Goal: Find specific page/section: Find specific page/section

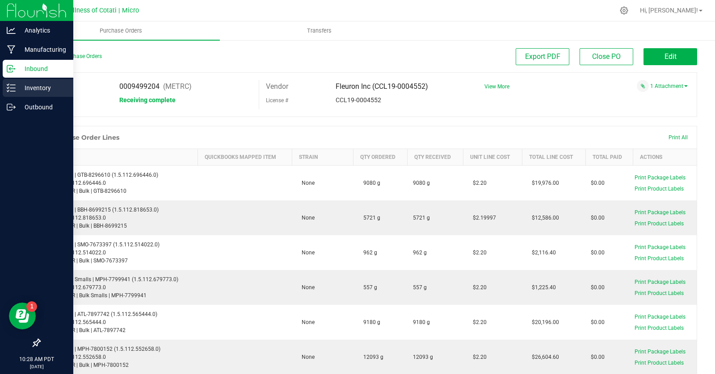
click at [34, 89] on p "Inventory" at bounding box center [43, 88] width 54 height 11
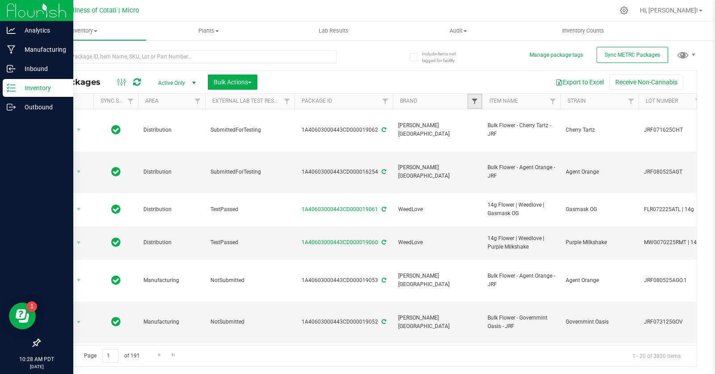
click at [474, 101] on span "Filter" at bounding box center [474, 101] width 7 height 7
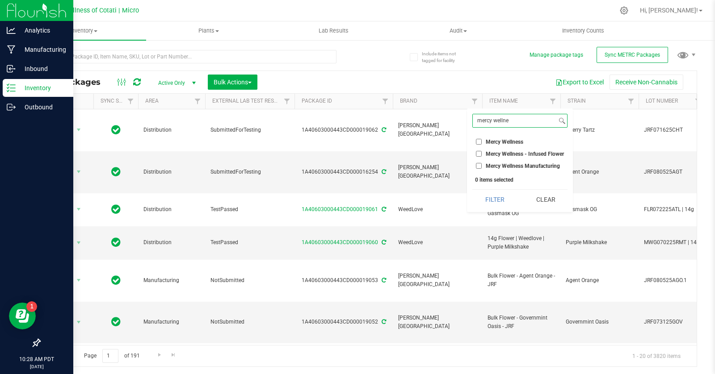
type input "mercy wellne"
click at [491, 139] on span "Mercy Wellness" at bounding box center [505, 141] width 38 height 5
click at [482, 139] on input "Mercy Wellness" at bounding box center [479, 142] width 6 height 6
checkbox input "true"
click at [485, 200] on button "Filter" at bounding box center [494, 200] width 44 height 20
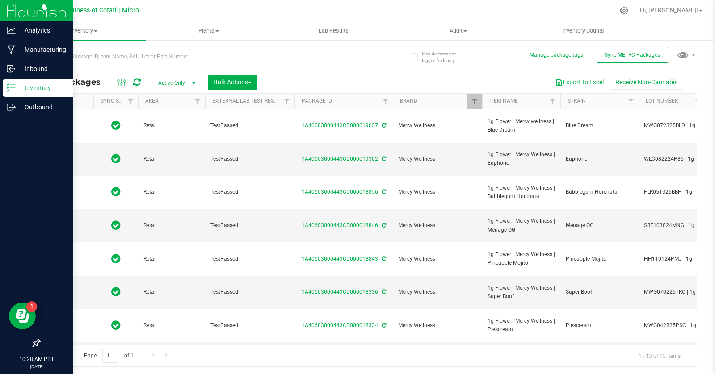
type input "[DATE]"
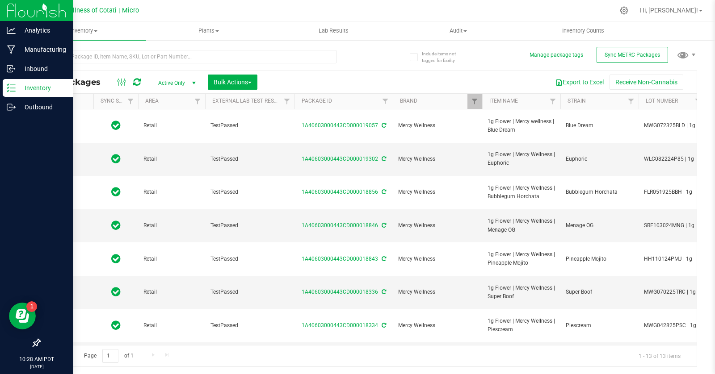
type input "[DATE]"
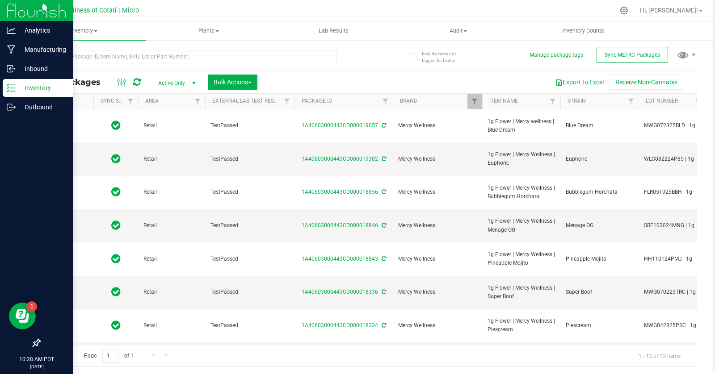
type input "[DATE]"
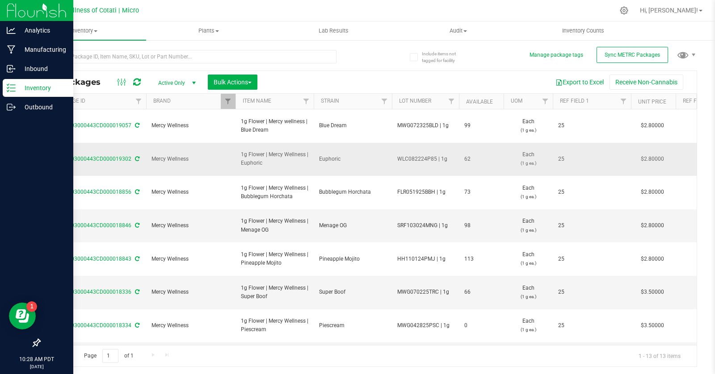
scroll to position [0, 221]
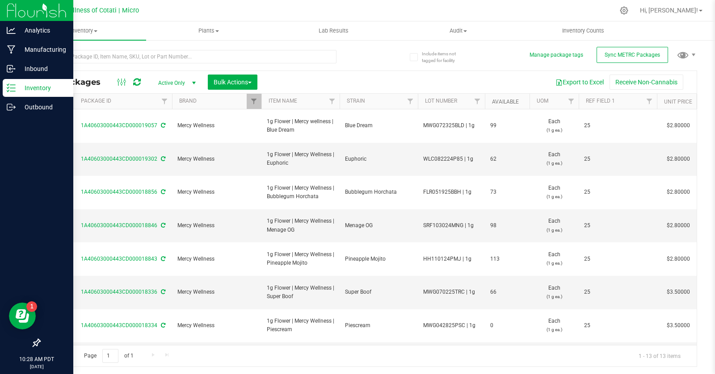
click at [500, 101] on link "Available" at bounding box center [505, 102] width 27 height 6
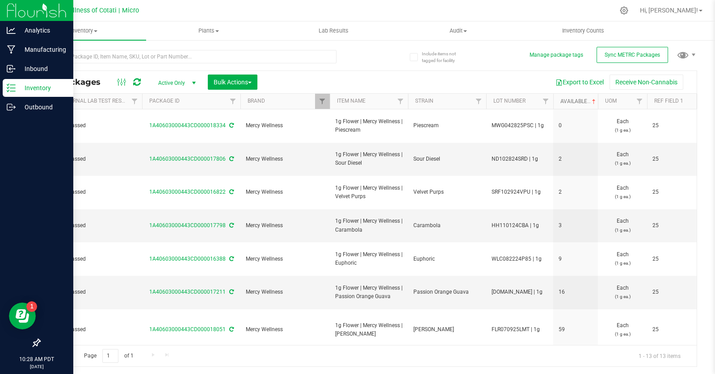
scroll to position [0, 0]
click at [568, 101] on link "Available" at bounding box center [582, 101] width 37 height 6
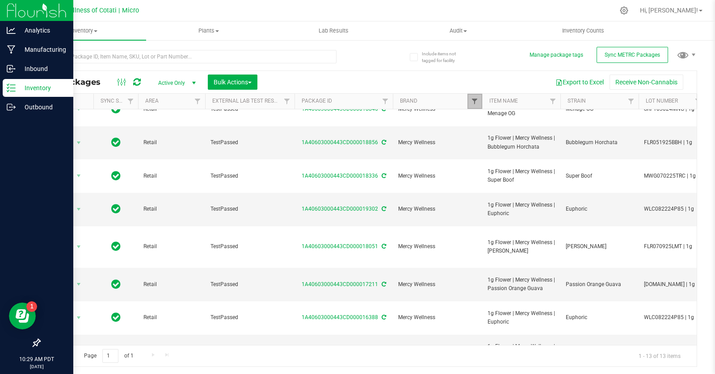
click at [473, 103] on span "Filter" at bounding box center [474, 101] width 7 height 7
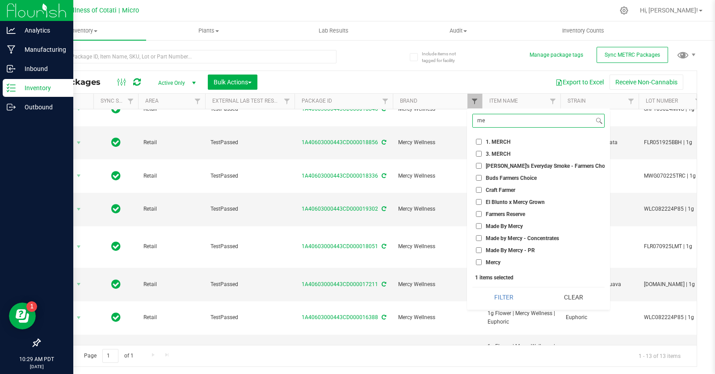
type input "m"
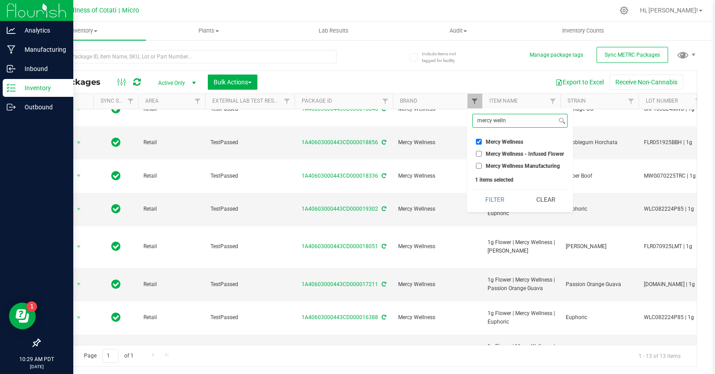
type input "mercy wellne"
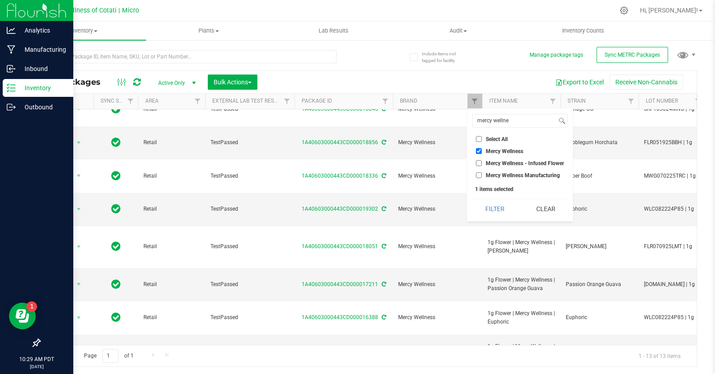
click at [479, 162] on input "Mercy Wellness - Infused Flower" at bounding box center [479, 163] width 6 height 6
checkbox input "true"
click at [496, 213] on button "Filter" at bounding box center [494, 209] width 44 height 20
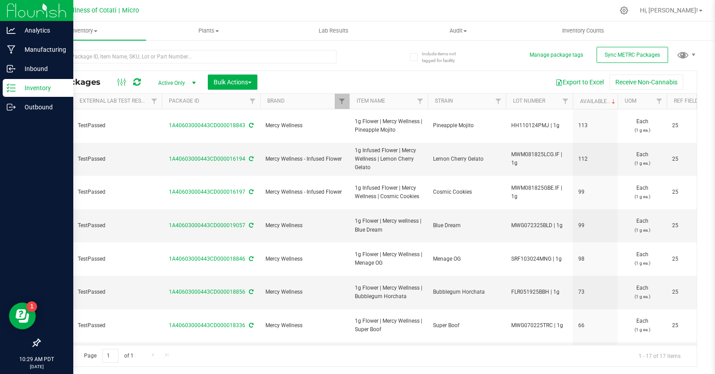
click at [364, 9] on div at bounding box center [387, 10] width 454 height 17
